Goal: Transaction & Acquisition: Book appointment/travel/reservation

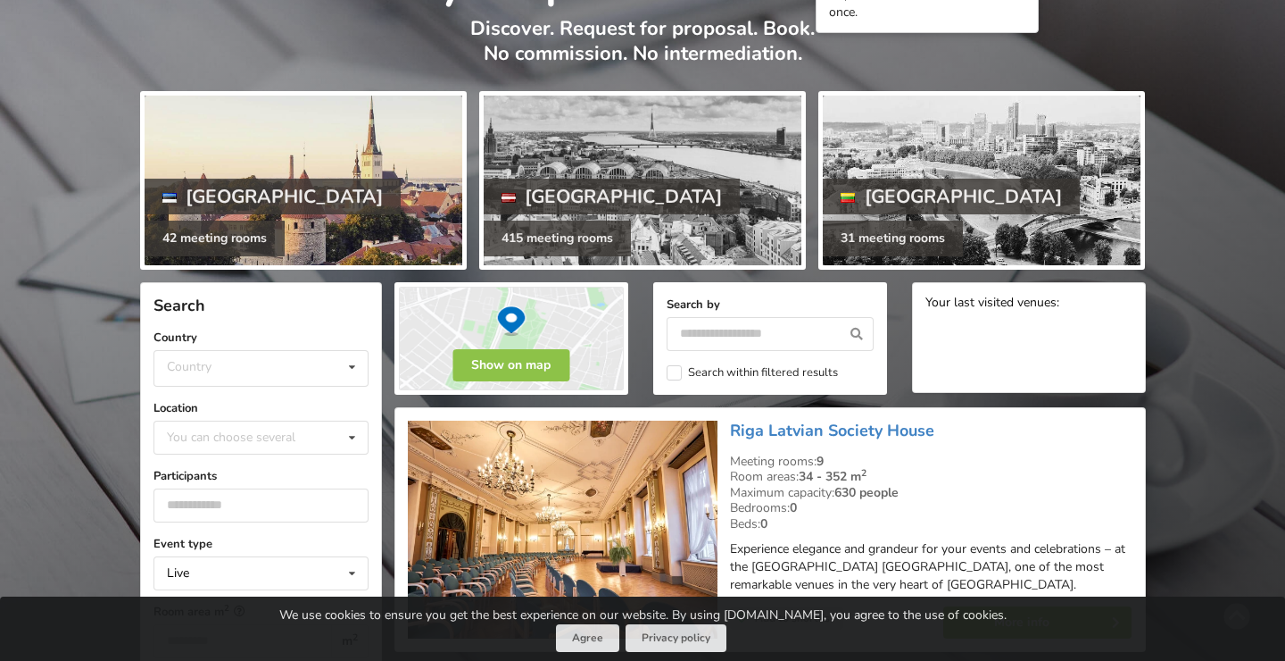
scroll to position [193, 0]
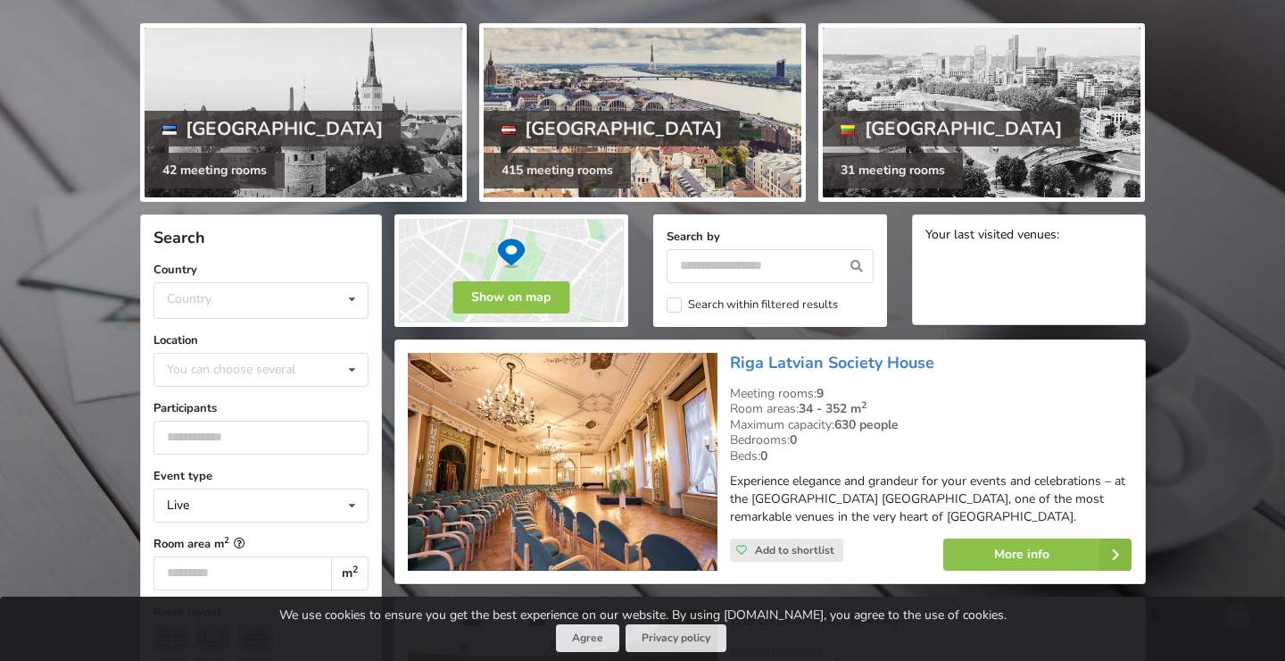
click at [620, 104] on div at bounding box center [643, 113] width 318 height 170
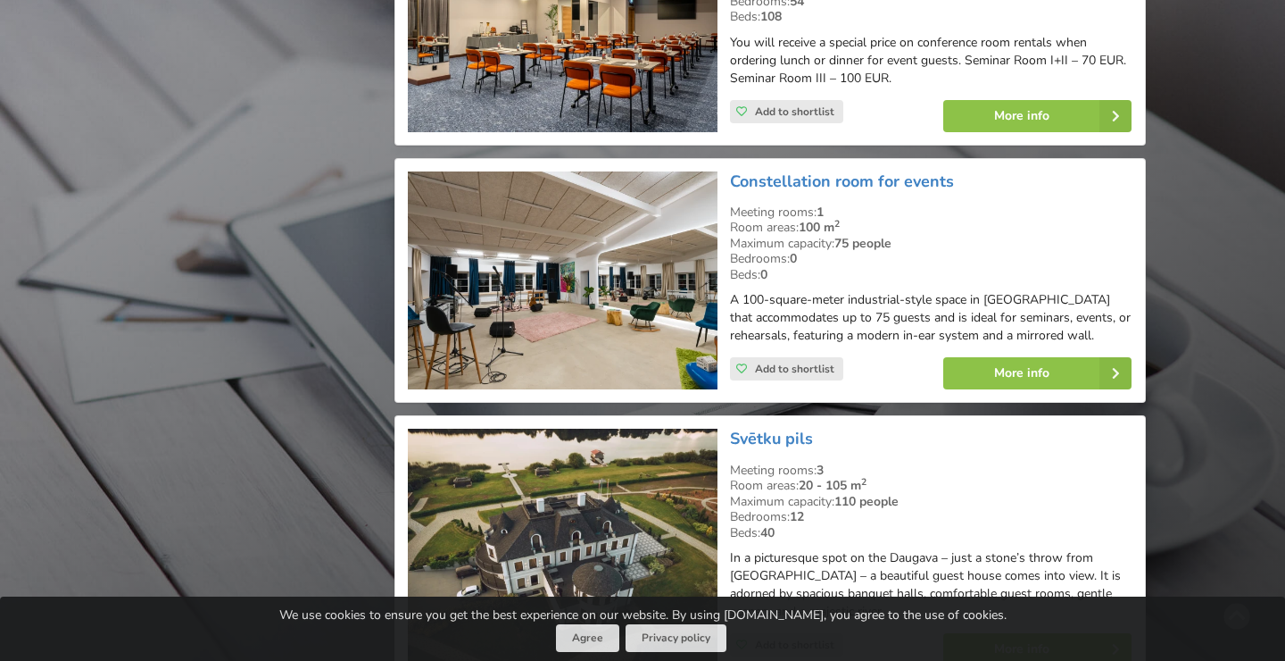
scroll to position [3307, 0]
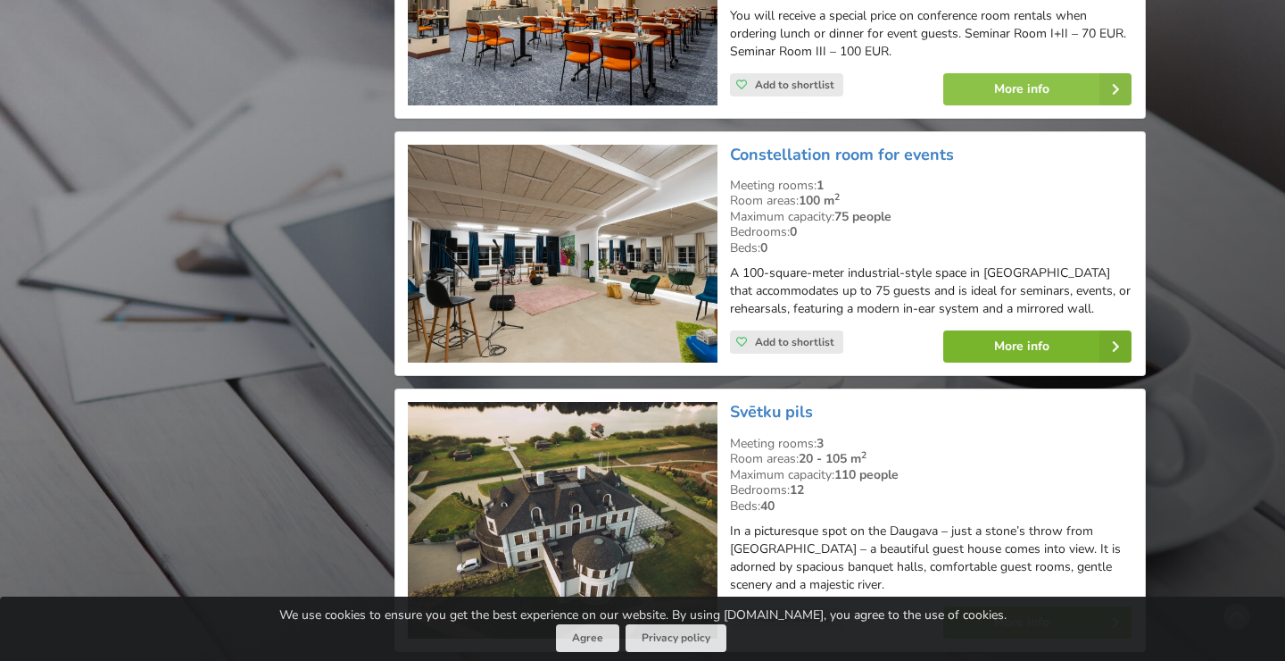
click at [1036, 330] on link "More info" at bounding box center [1038, 346] width 188 height 32
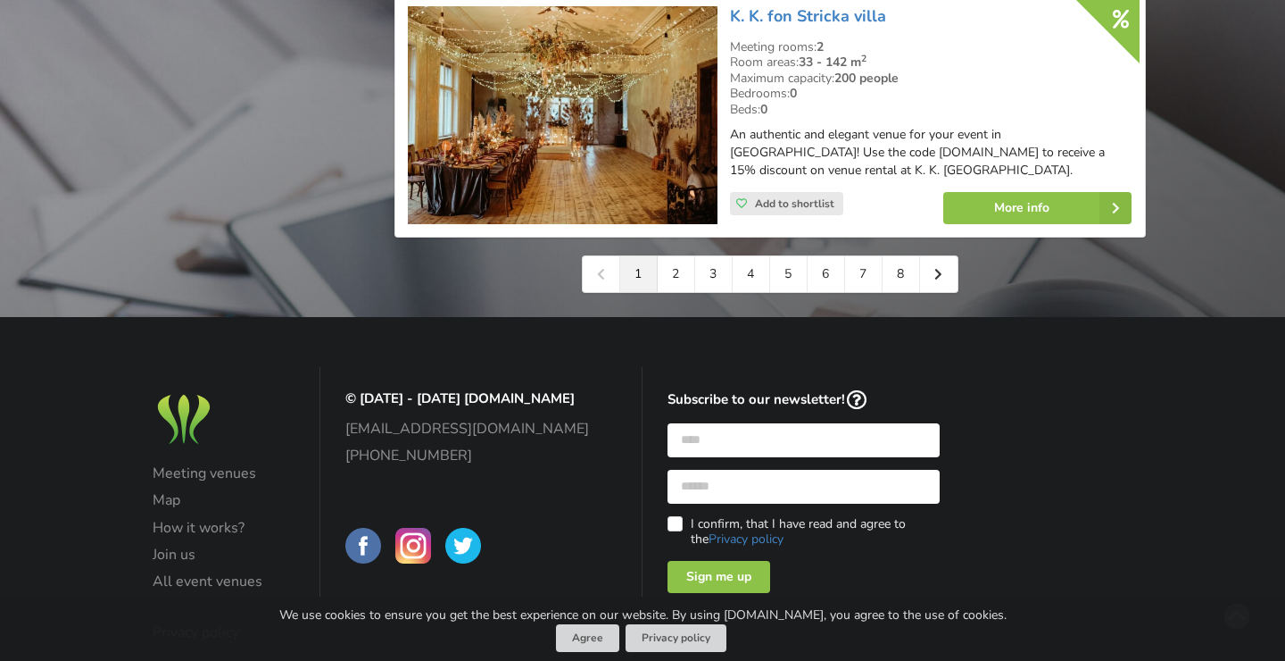
scroll to position [4282, 0]
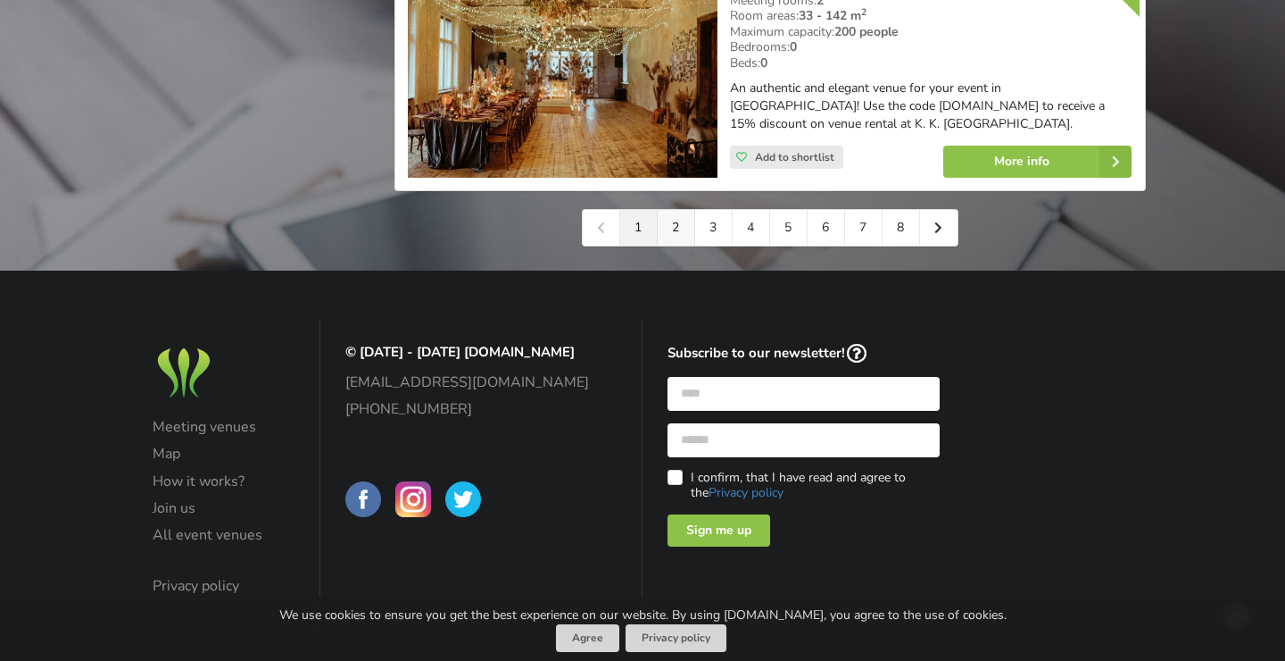
click at [674, 216] on link "2" at bounding box center [676, 228] width 37 height 36
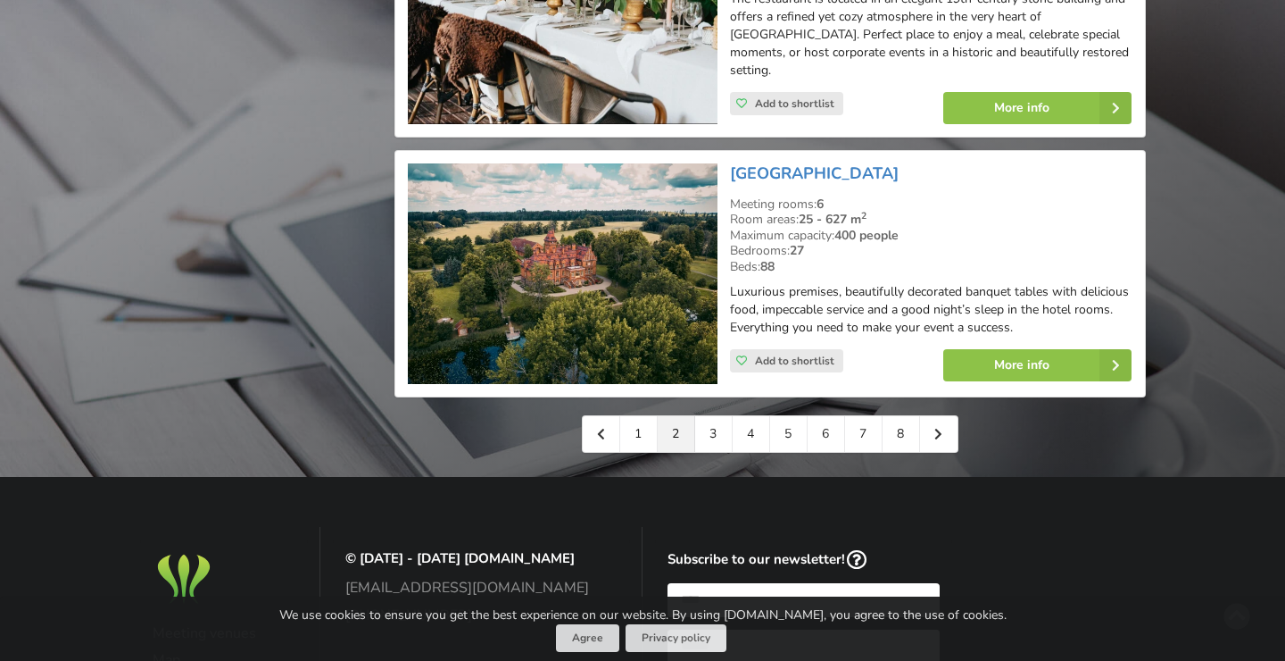
scroll to position [4281, 0]
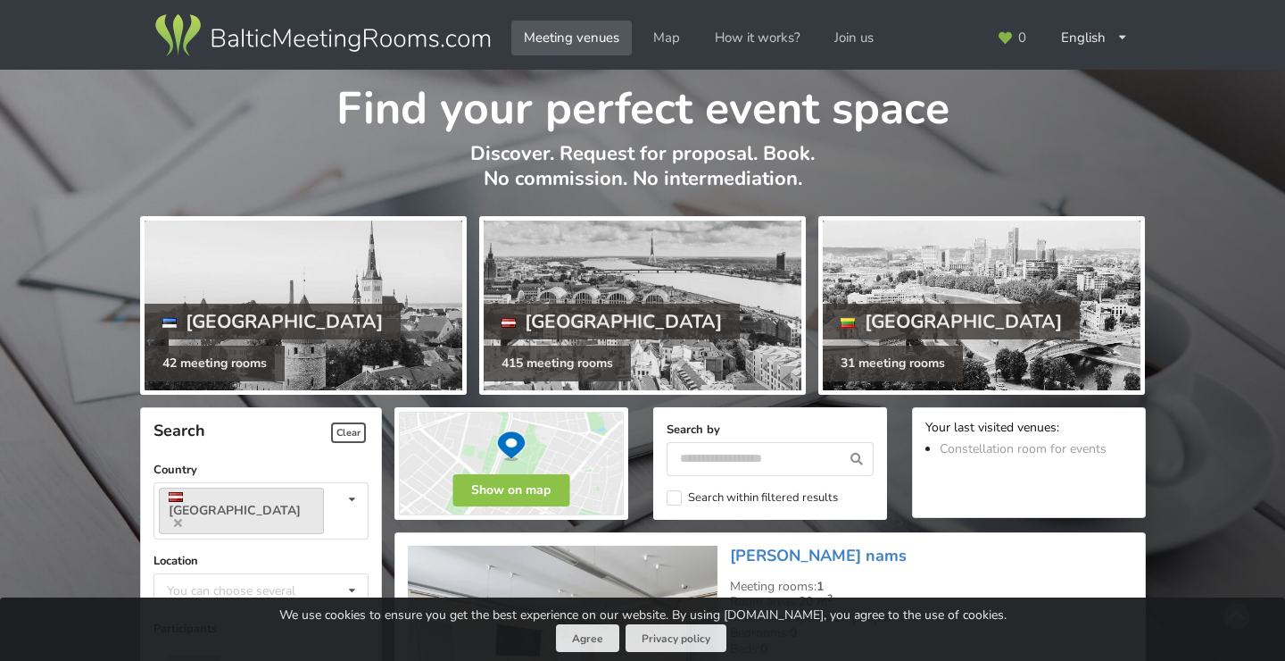
scroll to position [4282, 0]
